Goal: Task Accomplishment & Management: Manage account settings

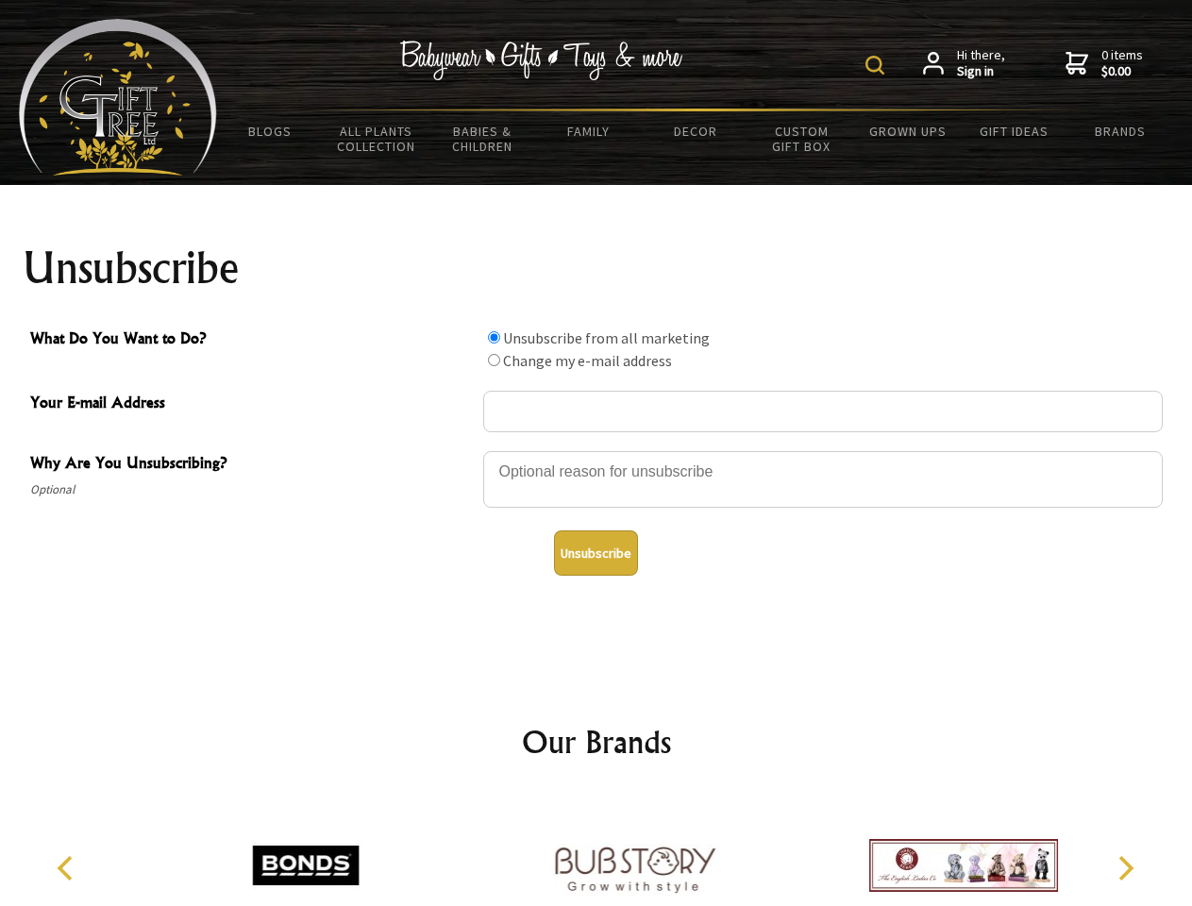
click at [878, 65] on img at bounding box center [875, 65] width 19 height 19
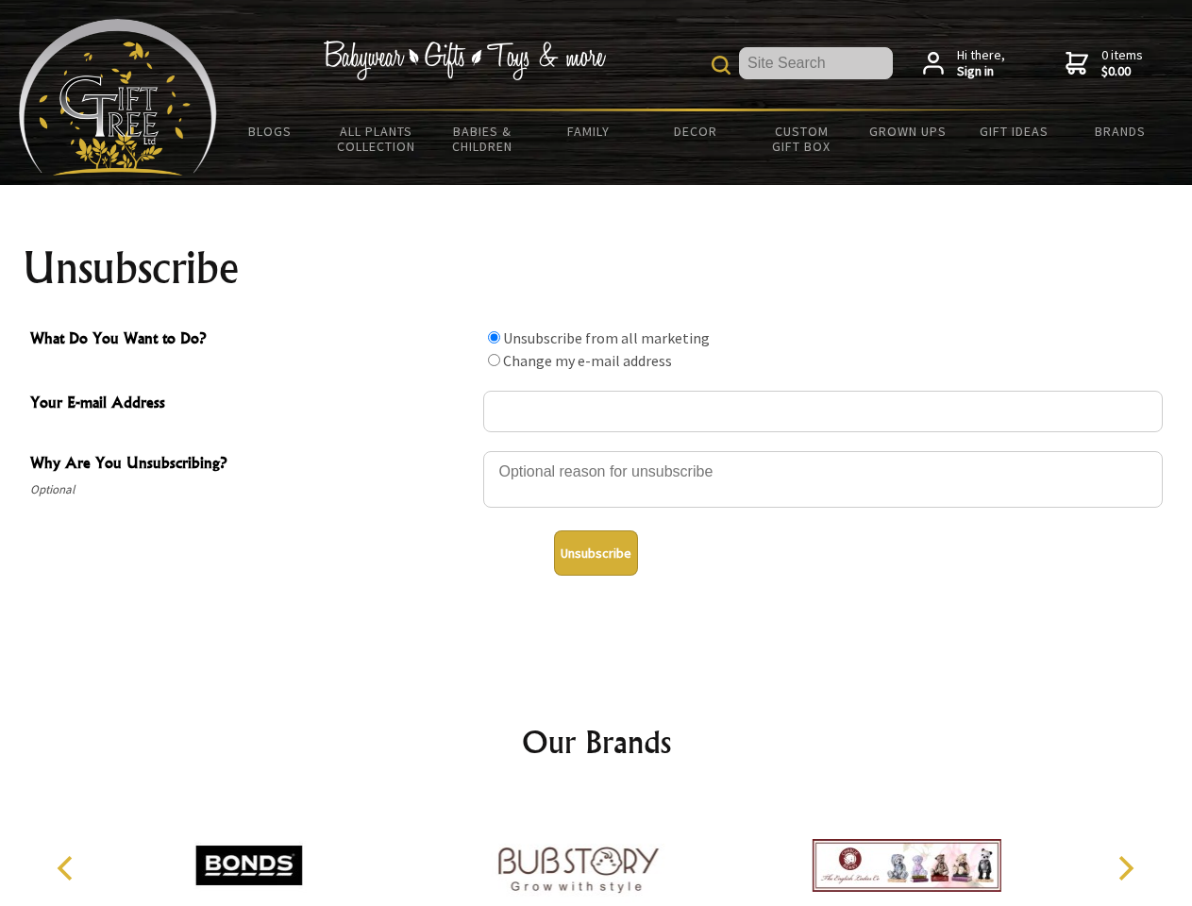
click at [597, 450] on div at bounding box center [823, 482] width 680 height 66
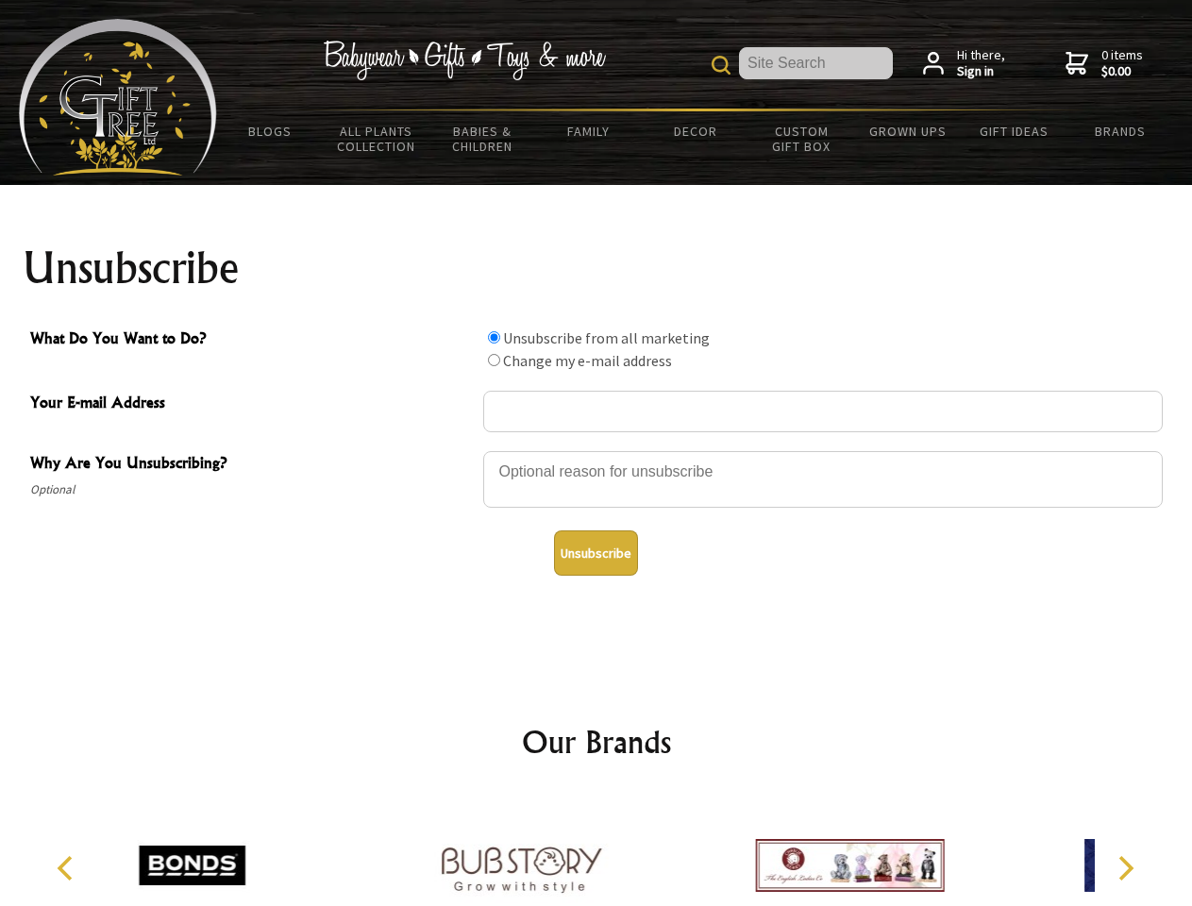
click at [494, 337] on input "What Do You Want to Do?" at bounding box center [494, 337] width 12 height 12
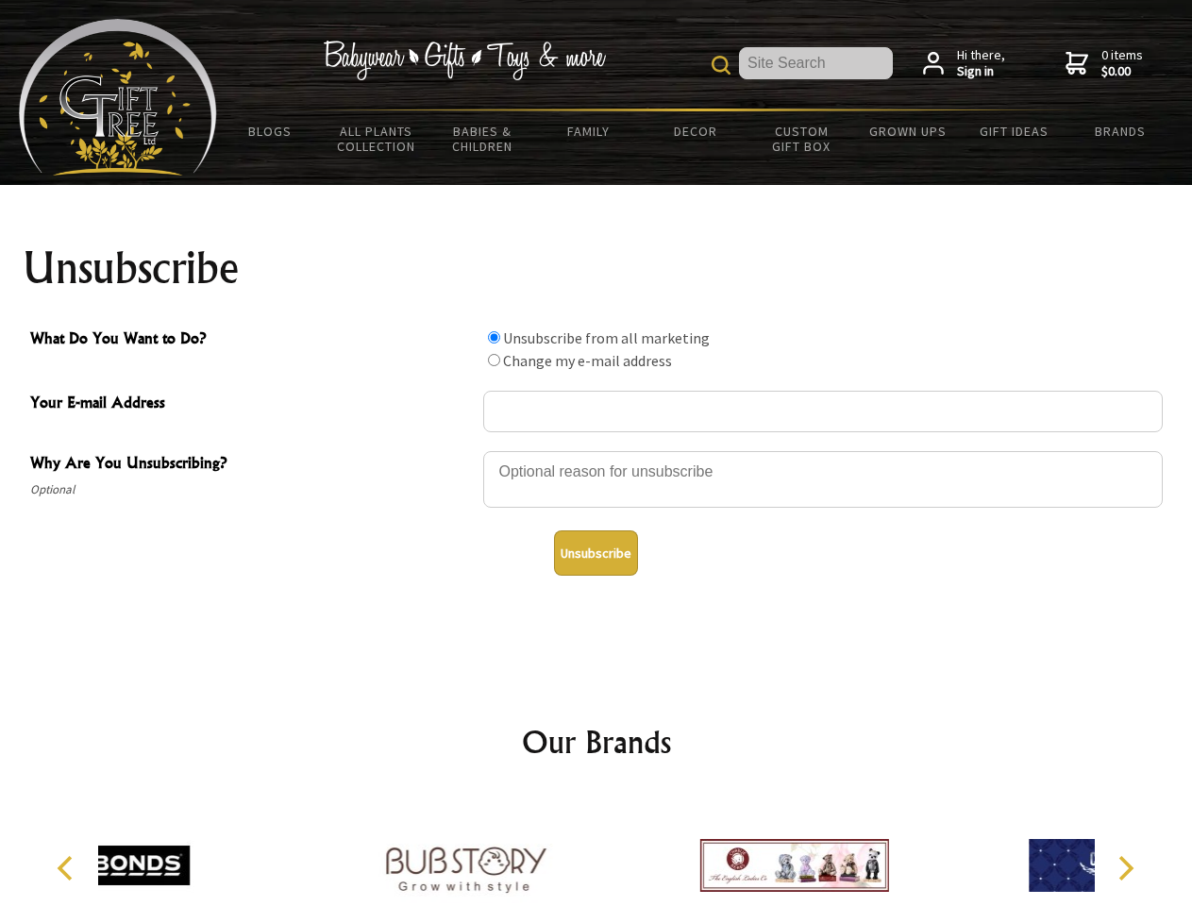
click at [494, 360] on input "What Do You Want to Do?" at bounding box center [494, 360] width 12 height 12
radio input "true"
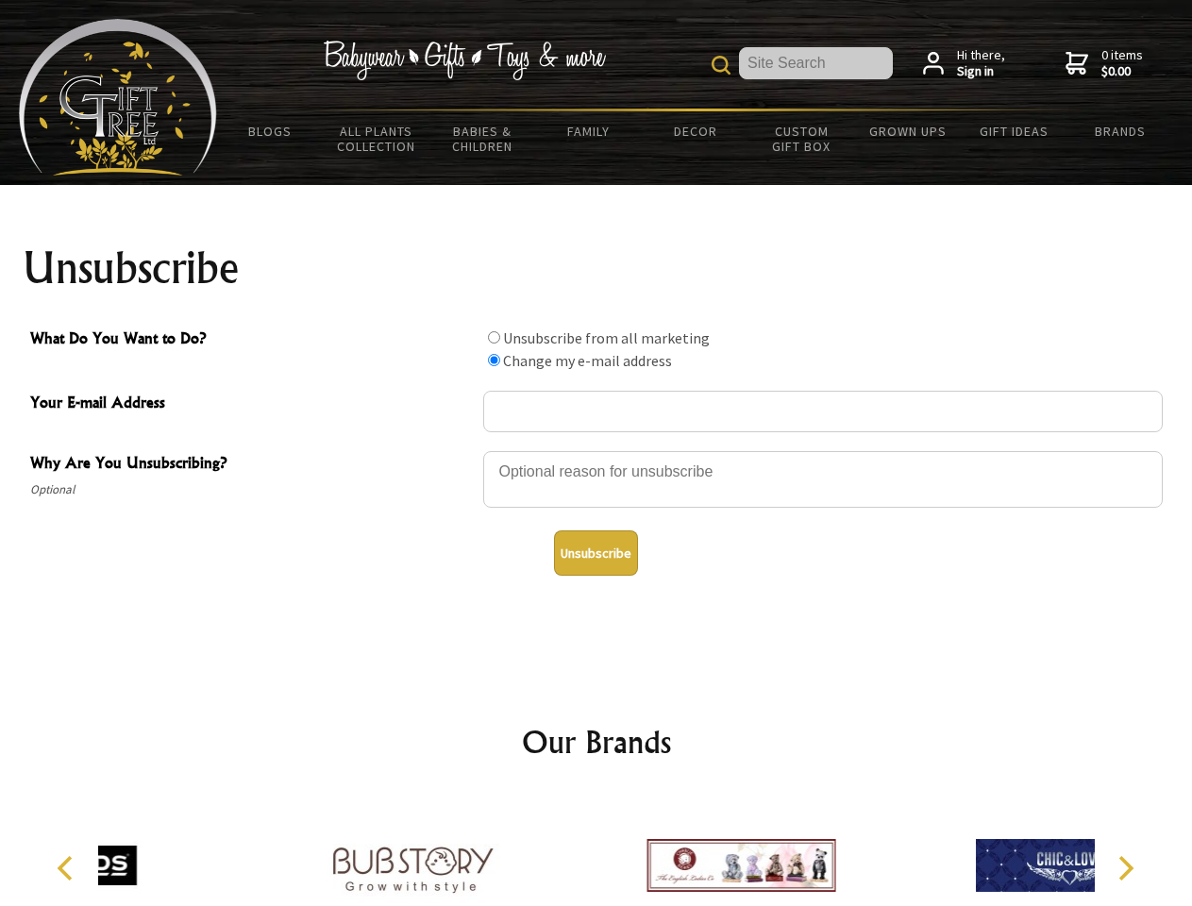
click at [596, 553] on button "Unsubscribe" at bounding box center [596, 552] width 84 height 45
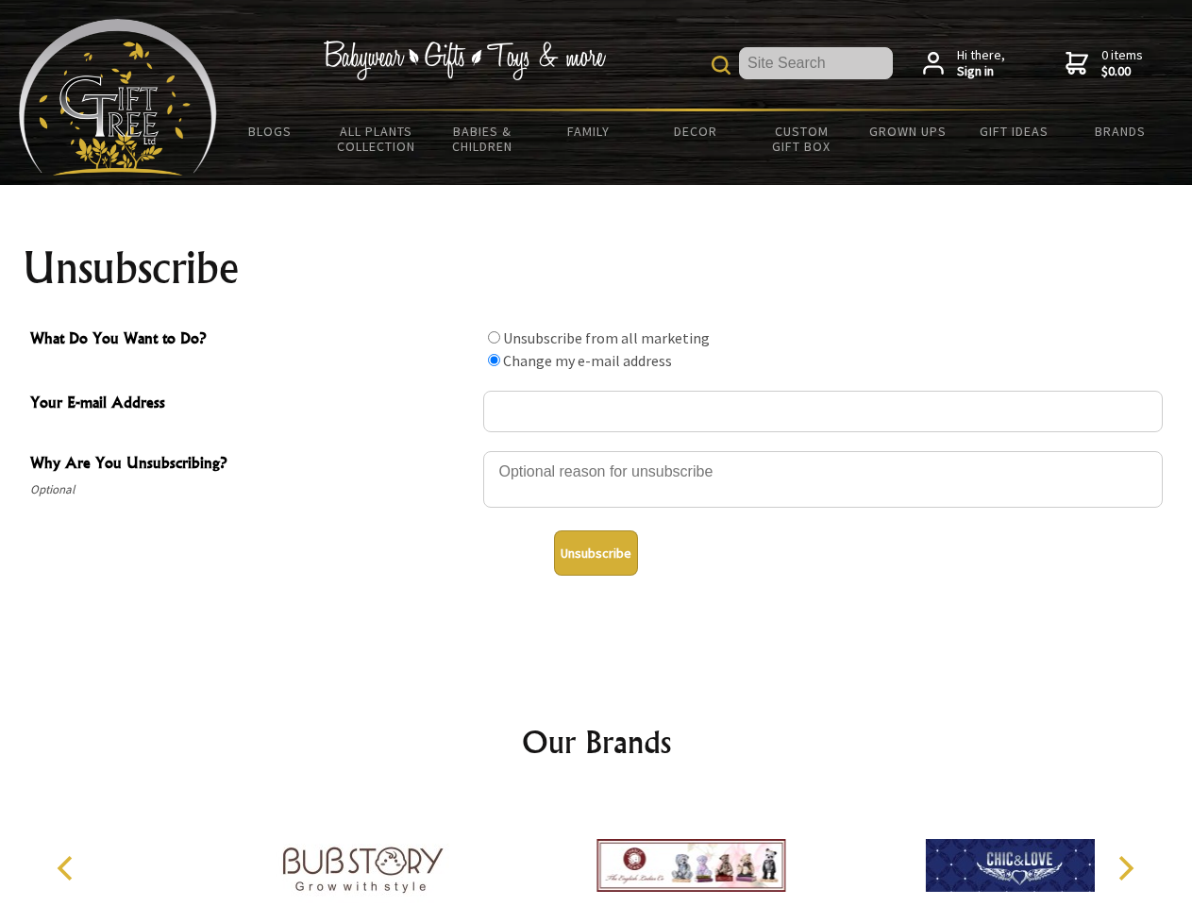
click at [68, 868] on icon "Previous" at bounding box center [67, 868] width 25 height 25
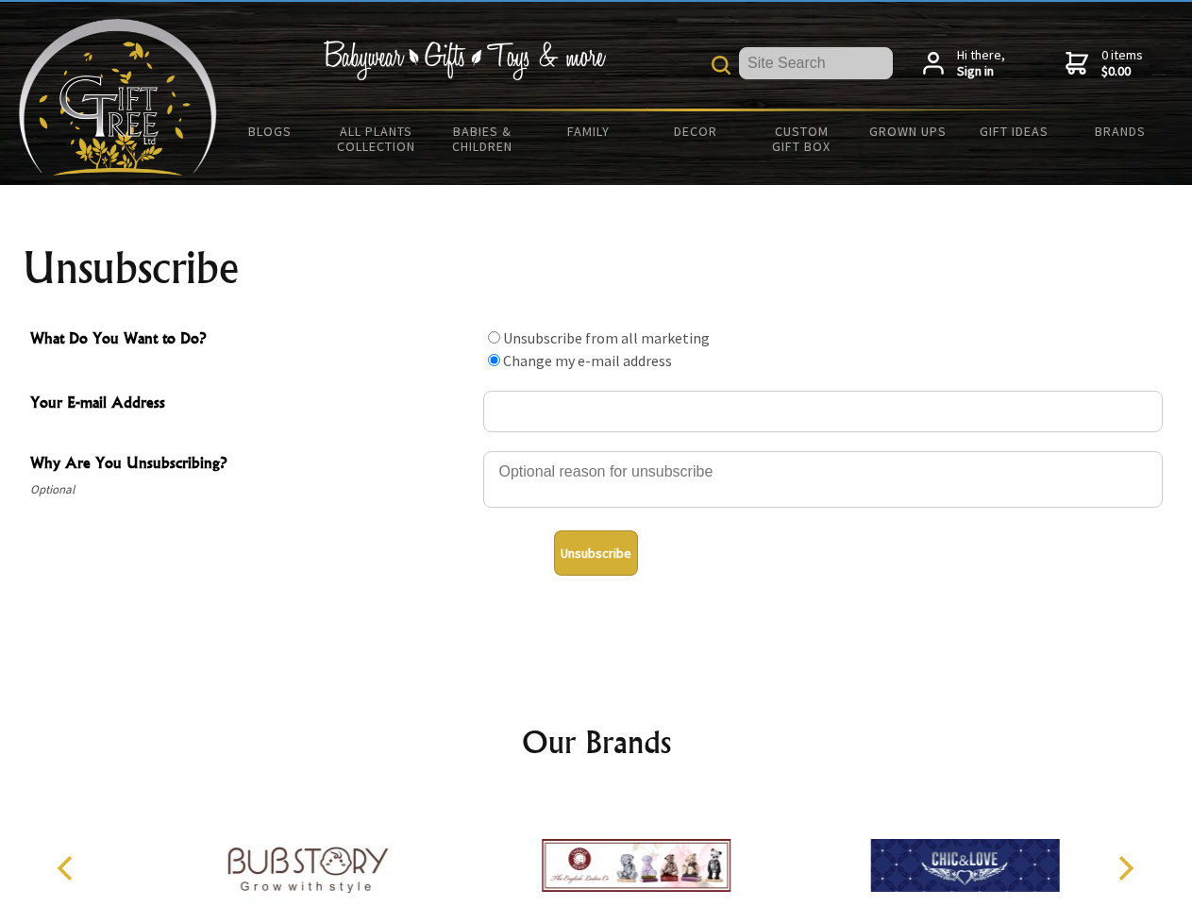
click at [1125, 868] on icon "Next" at bounding box center [1124, 868] width 25 height 25
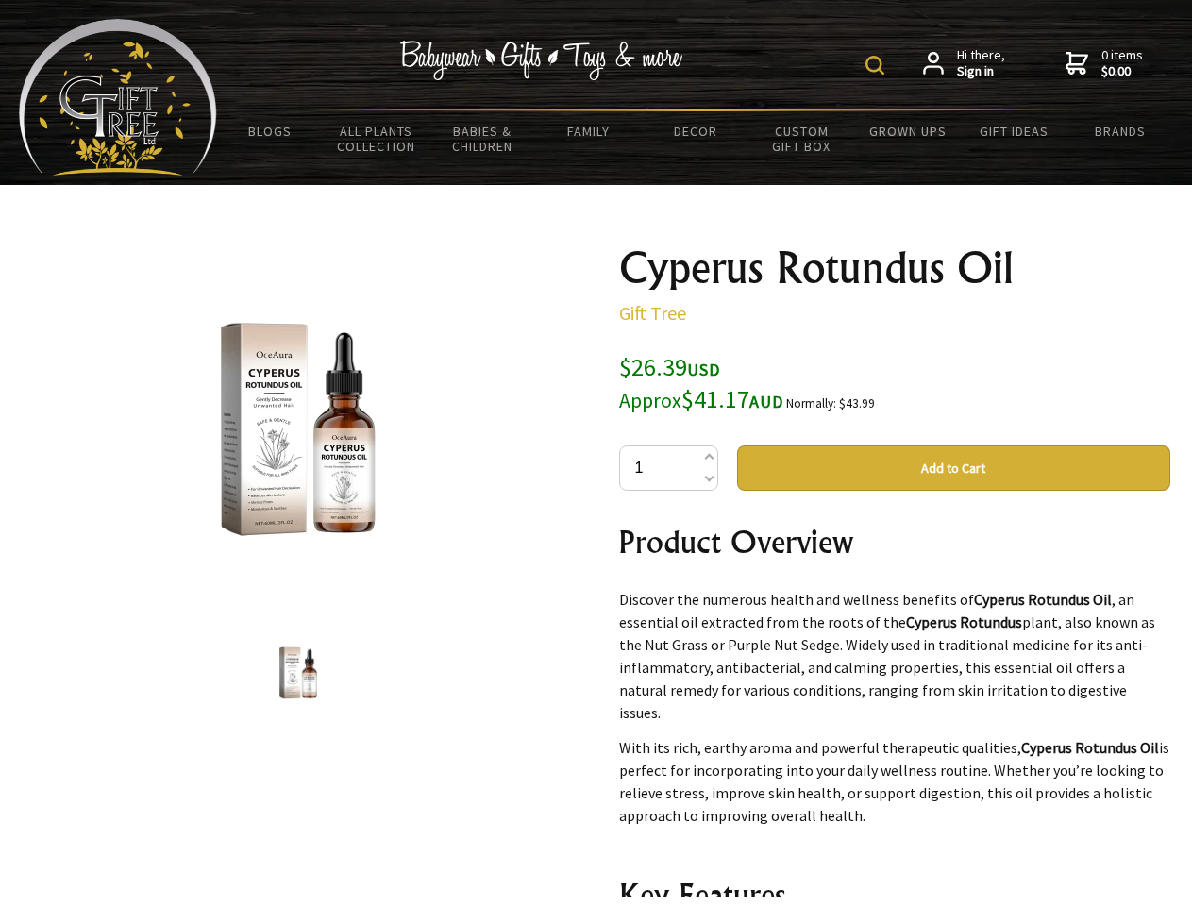
click at [878, 65] on img at bounding box center [875, 65] width 19 height 19
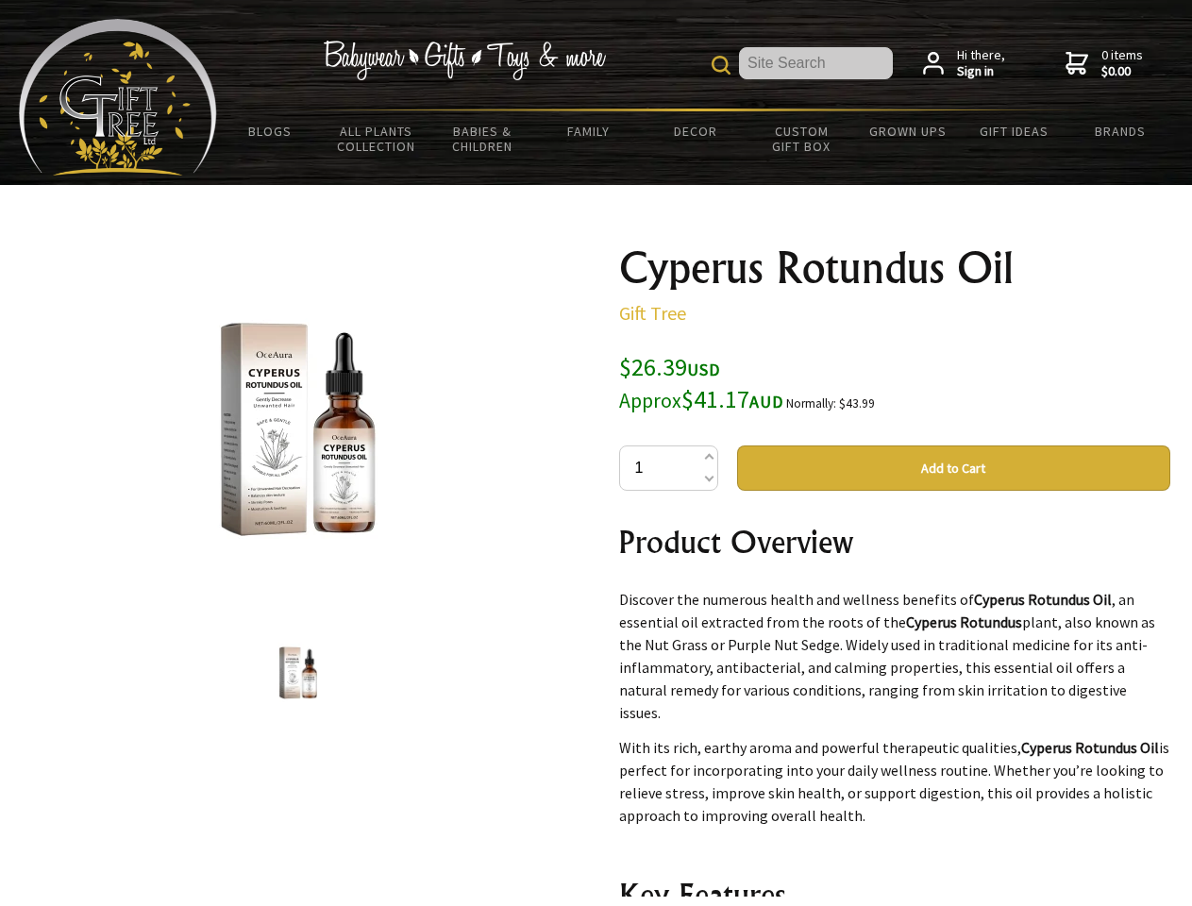
click at [298, 429] on img at bounding box center [298, 429] width 295 height 295
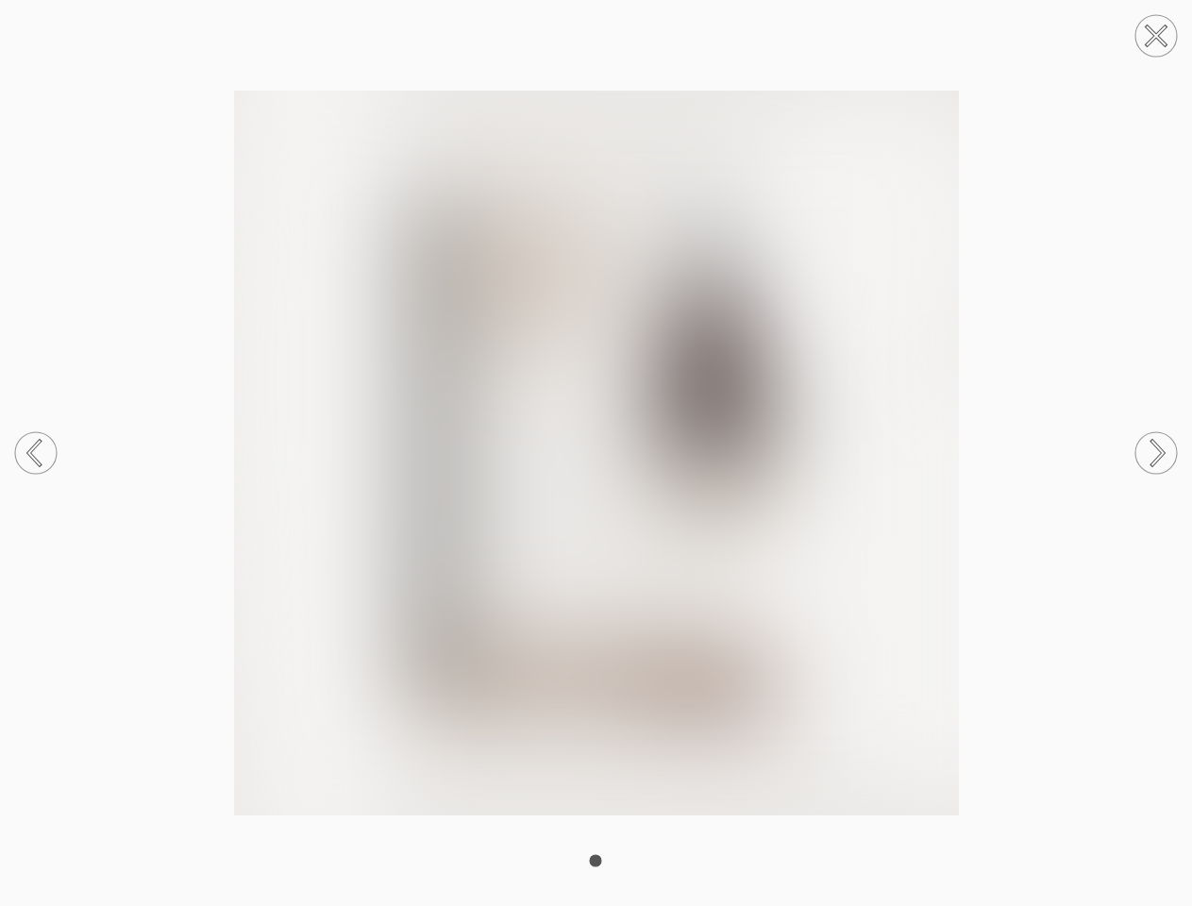
click at [953, 468] on img at bounding box center [596, 453] width 1192 height 725
